Goal: Task Accomplishment & Management: Manage account settings

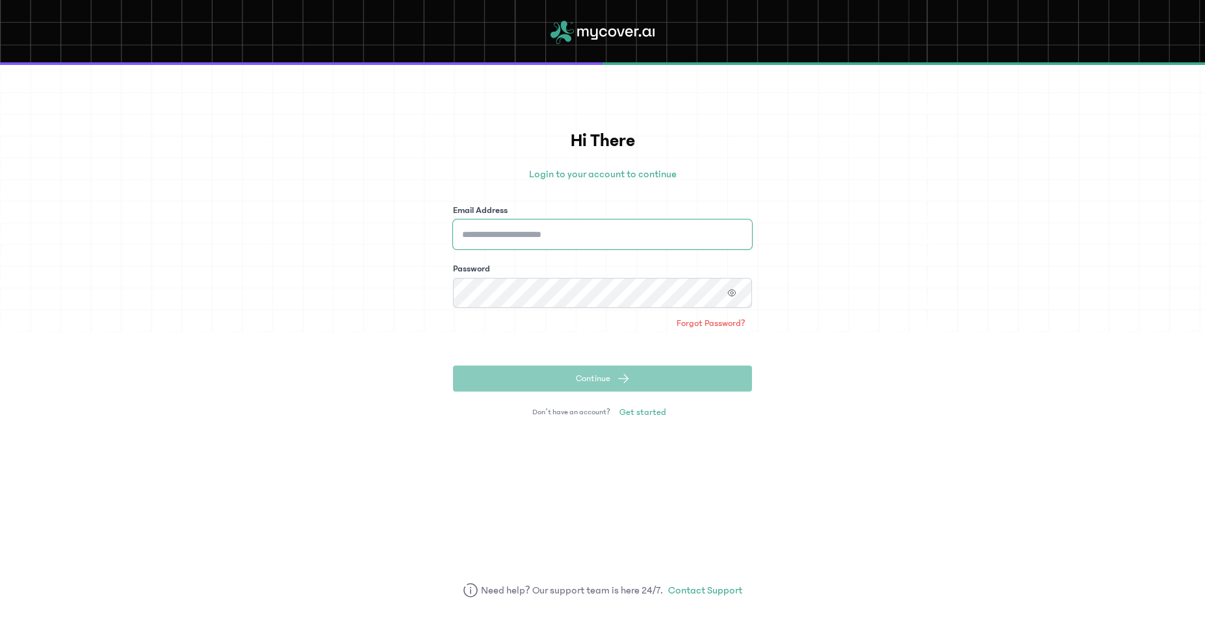
type input "**********"
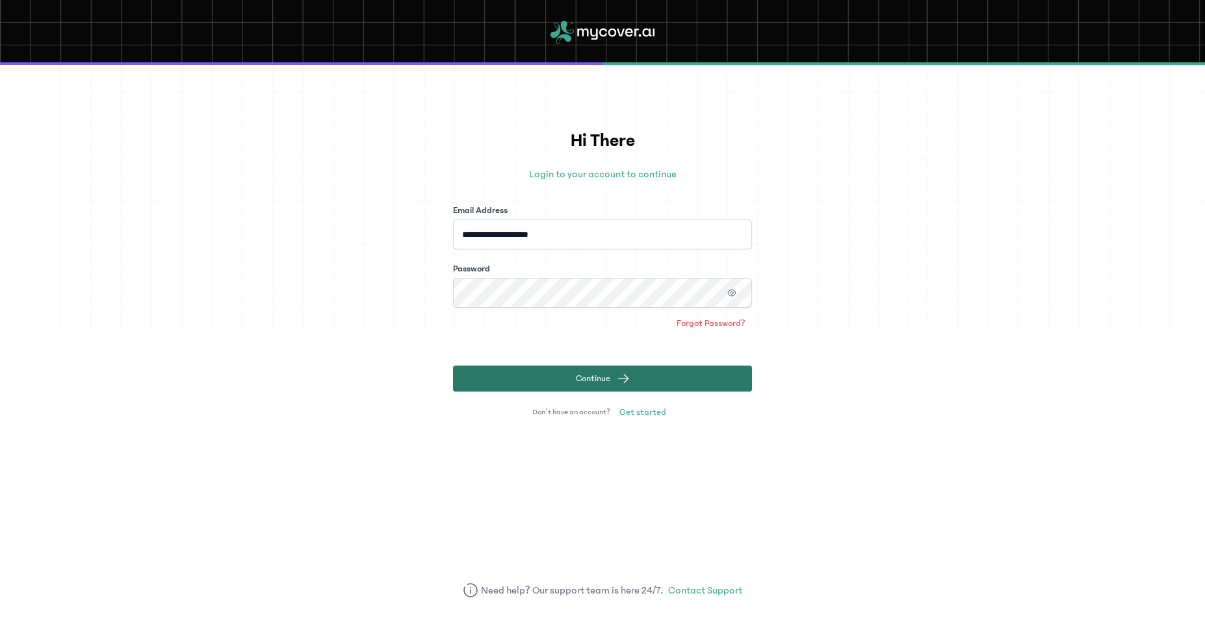
click at [541, 383] on button "Continue" at bounding box center [602, 379] width 299 height 26
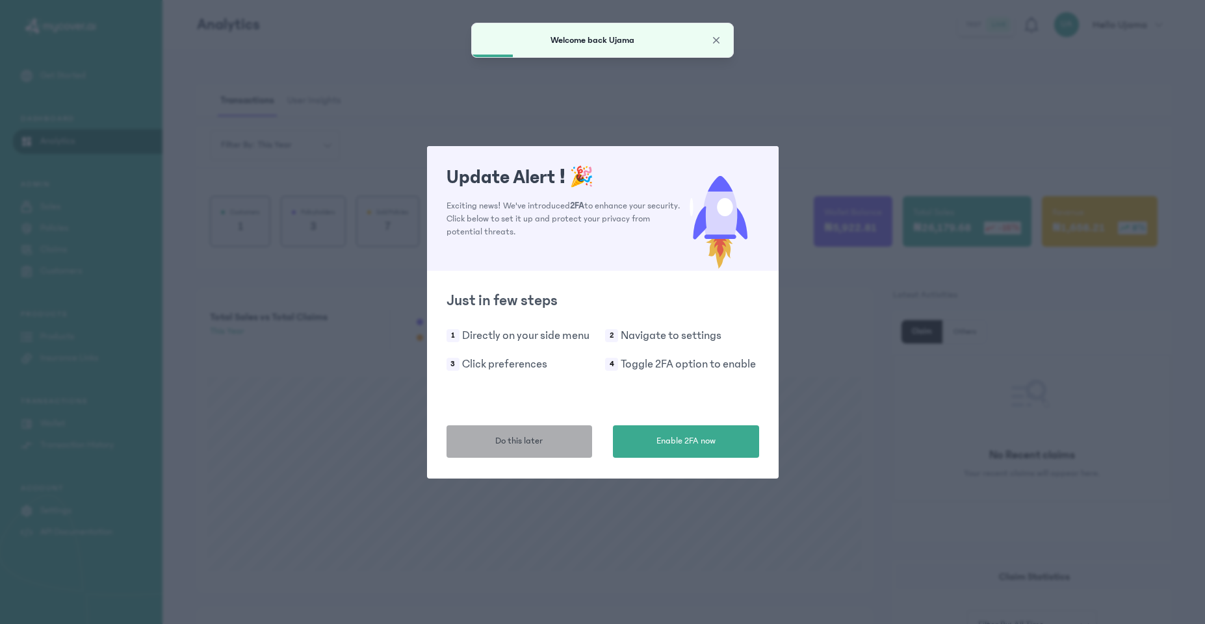
click at [500, 447] on span "Do this later" at bounding box center [518, 442] width 47 height 14
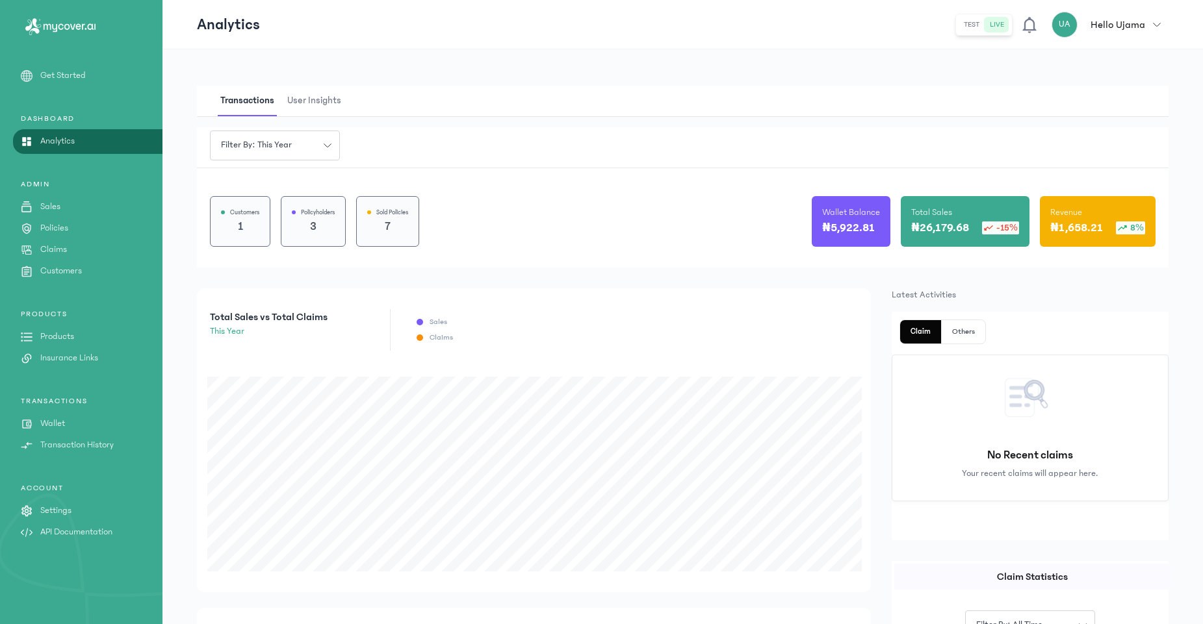
click at [36, 516] on link "Settings" at bounding box center [81, 511] width 162 height 14
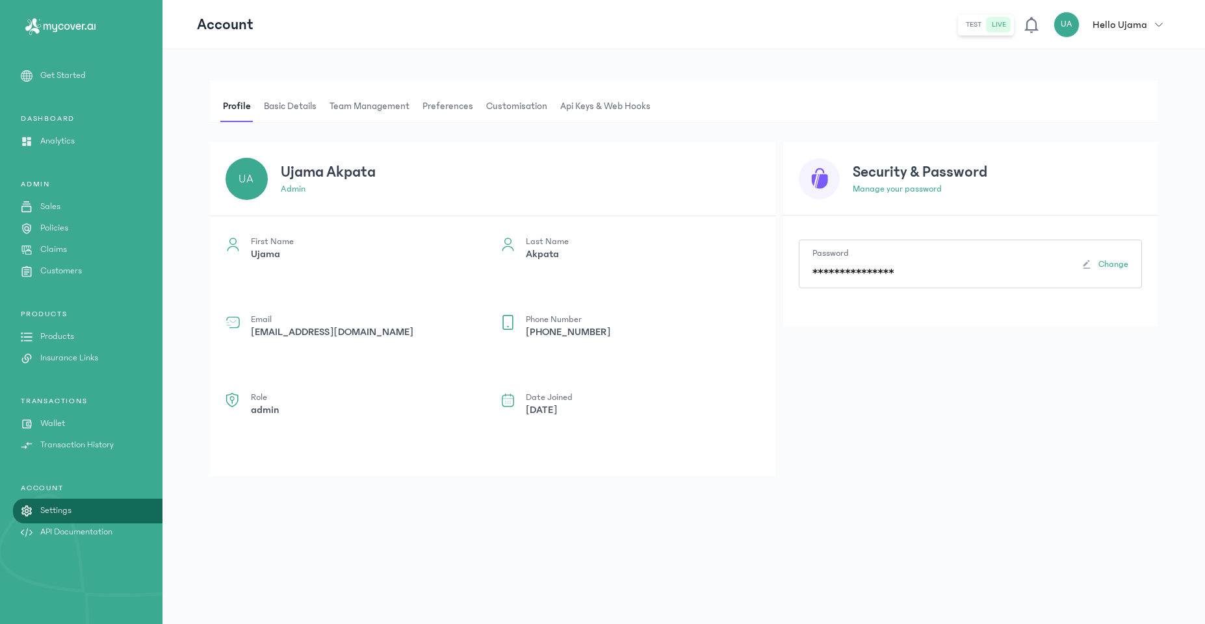
click at [977, 25] on button "test" at bounding box center [973, 25] width 26 height 16
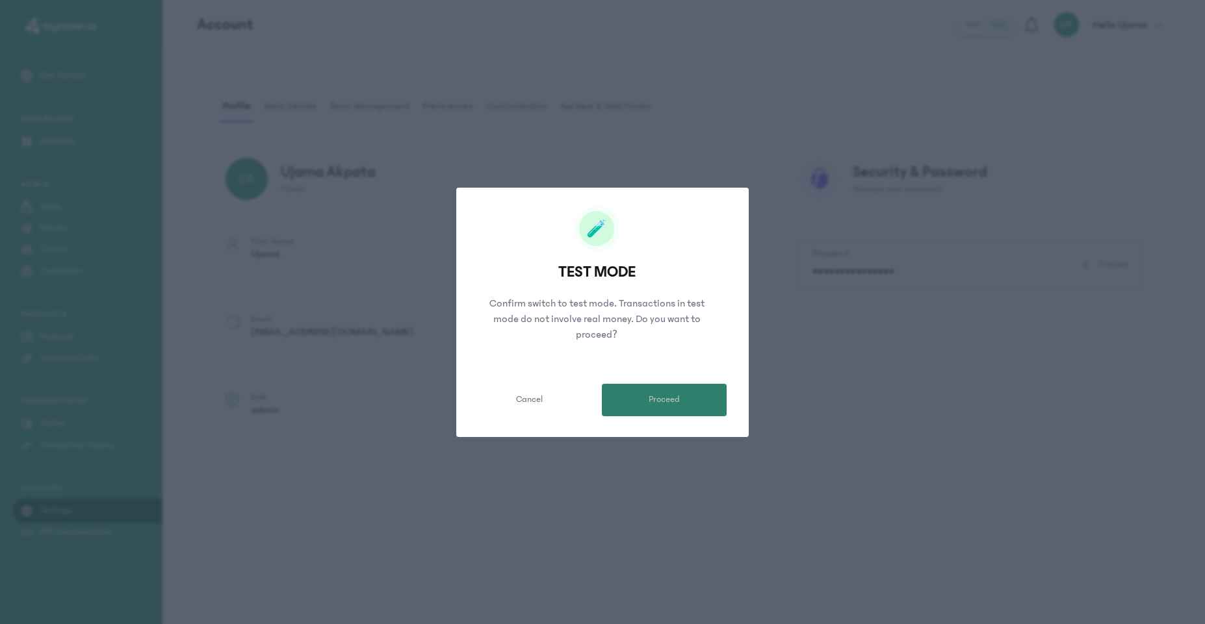
click at [628, 401] on button "Proceed" at bounding box center [664, 400] width 125 height 32
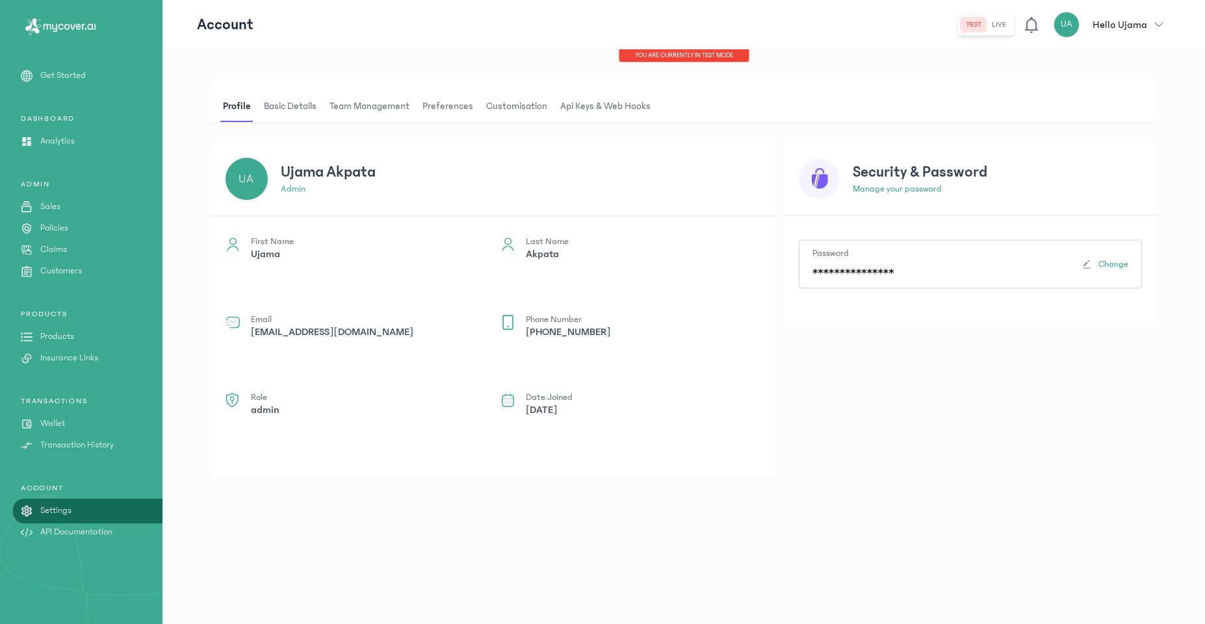
click at [53, 424] on p "Wallet" at bounding box center [52, 424] width 25 height 14
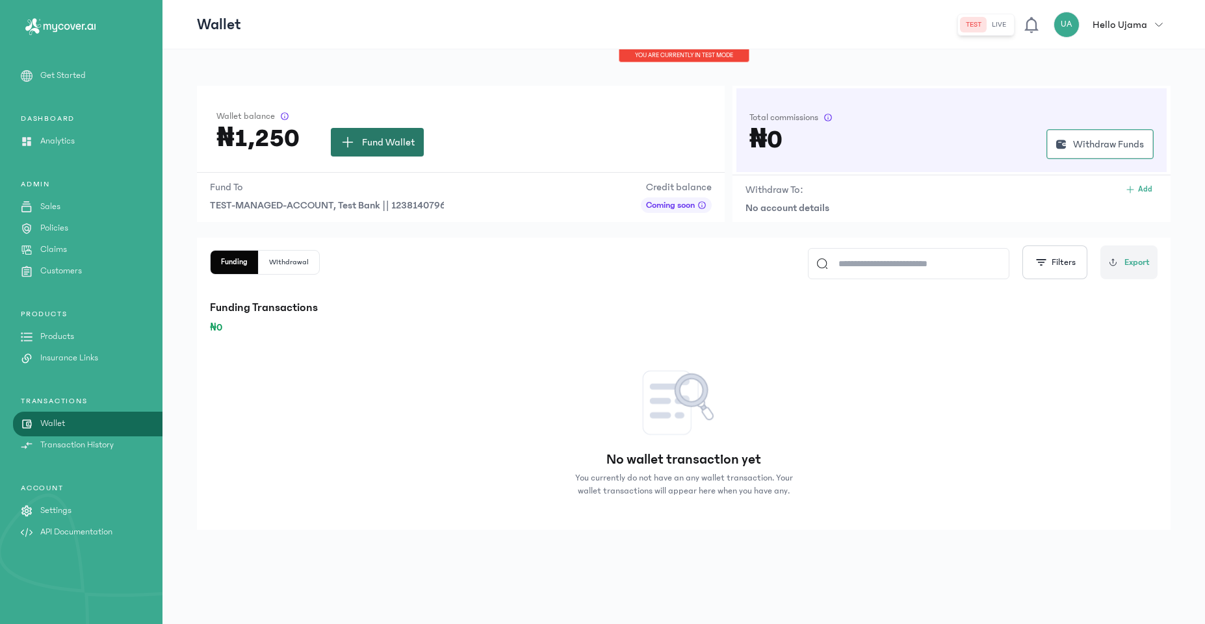
click at [401, 135] on span "Fund Wallet" at bounding box center [388, 143] width 53 height 16
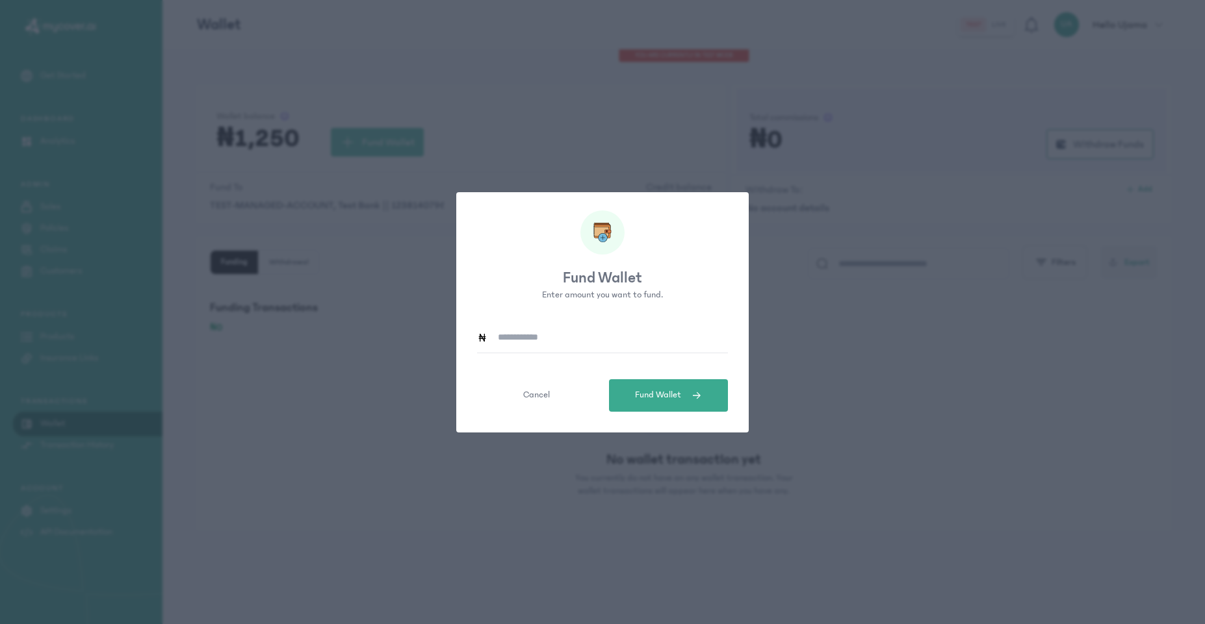
click at [520, 339] on input at bounding box center [607, 338] width 240 height 30
type input "*****"
click at [646, 398] on span "Fund Wallet" at bounding box center [658, 396] width 46 height 14
